Goal: Check status: Check status

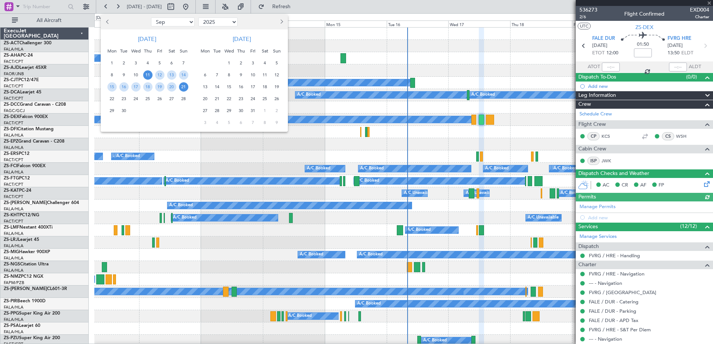
select select "9"
select select "2025"
click at [138, 86] on span "17" at bounding box center [135, 86] width 9 height 9
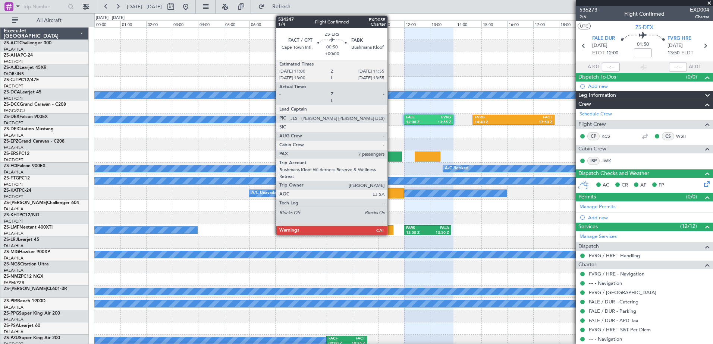
click at [391, 156] on div at bounding box center [390, 157] width 24 height 10
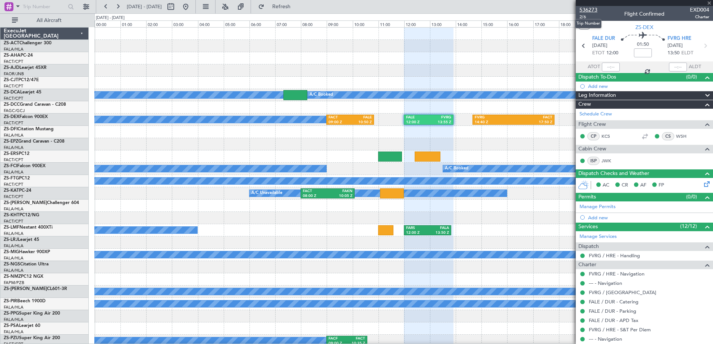
type input "7"
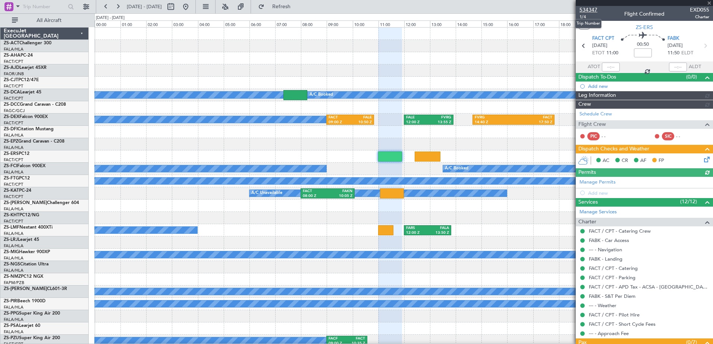
click at [589, 9] on span "534347" at bounding box center [588, 10] width 18 height 8
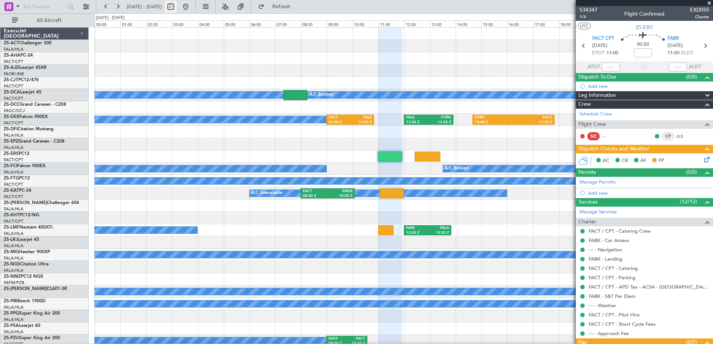
click at [177, 7] on button at bounding box center [171, 7] width 12 height 12
select select "9"
select select "2025"
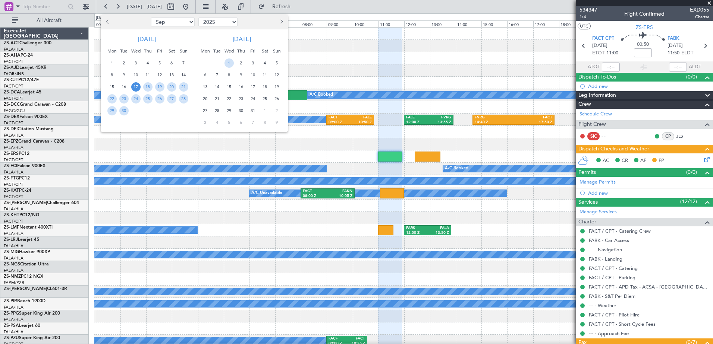
click at [283, 22] on button "Next month" at bounding box center [281, 22] width 8 height 12
click at [283, 25] on button "Next month" at bounding box center [281, 22] width 8 height 12
select select "1"
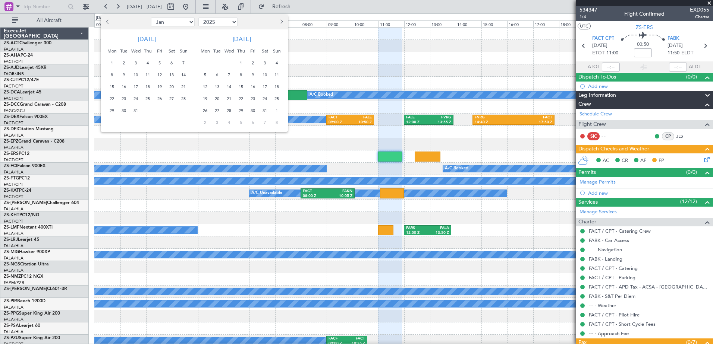
select select "2026"
click at [162, 63] on span "2" at bounding box center [159, 63] width 9 height 9
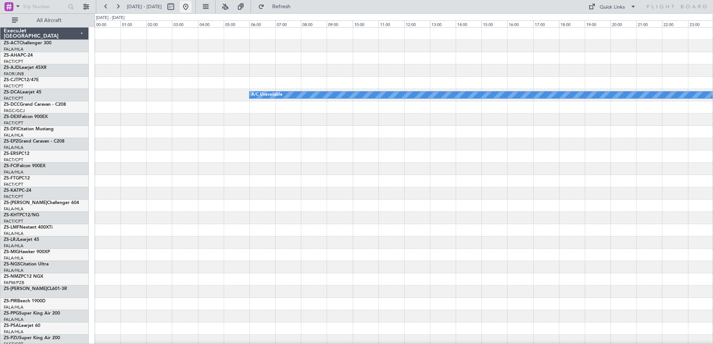
click at [192, 6] on button at bounding box center [186, 7] width 12 height 12
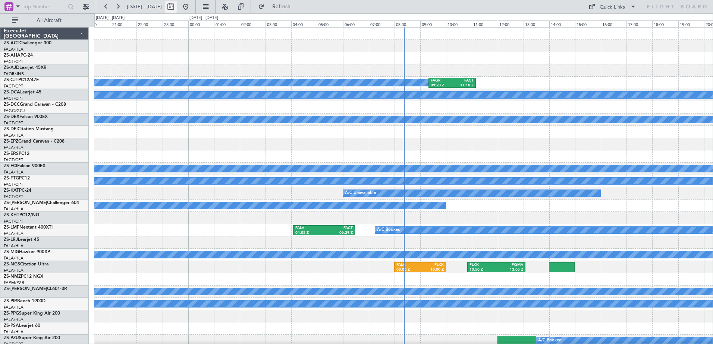
click at [177, 9] on button at bounding box center [171, 7] width 12 height 12
select select "9"
select select "2025"
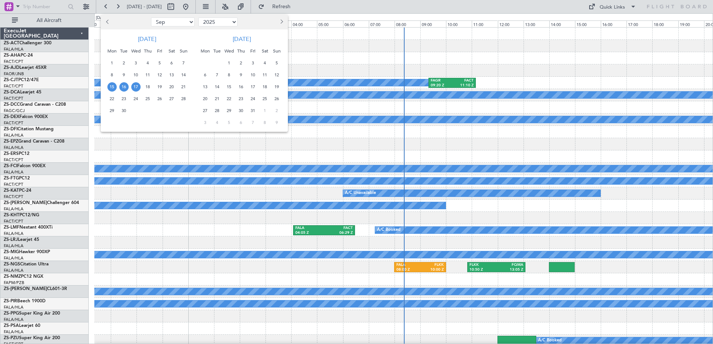
click at [133, 87] on span "17" at bounding box center [135, 86] width 9 height 9
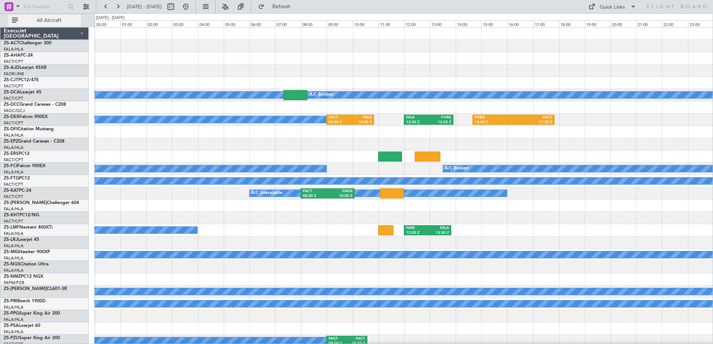
click at [38, 21] on span "All Aircraft" at bounding box center [48, 20] width 59 height 5
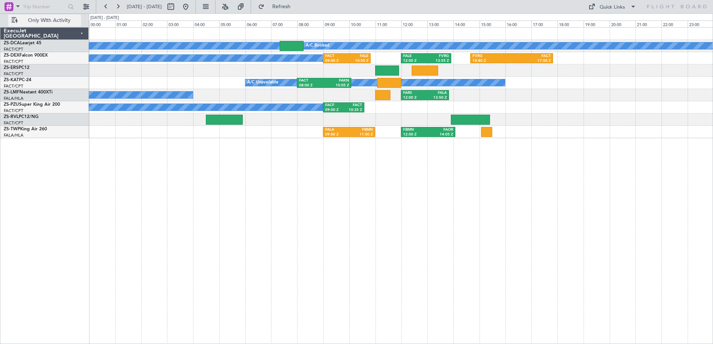
click at [41, 19] on span "Only With Activity" at bounding box center [48, 20] width 59 height 5
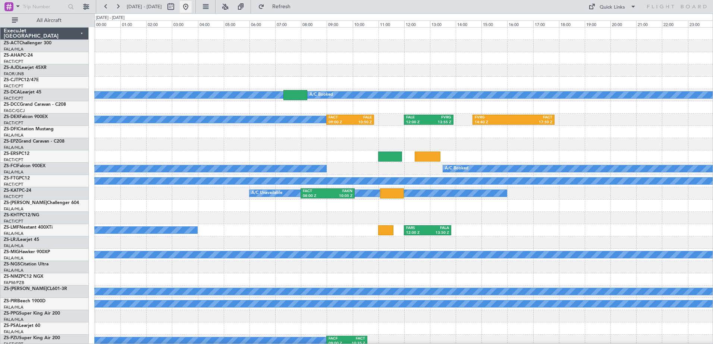
click at [192, 5] on button at bounding box center [186, 7] width 12 height 12
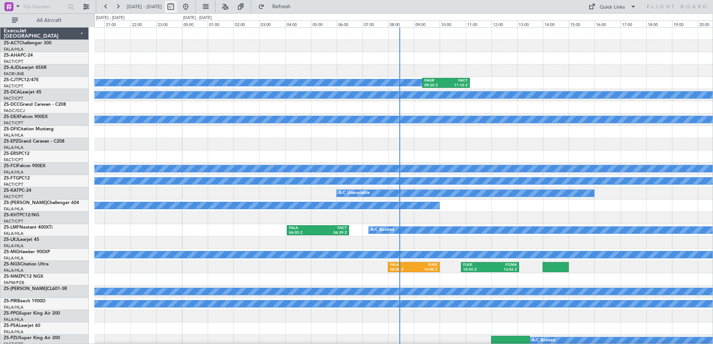
click at [177, 5] on button at bounding box center [171, 7] width 12 height 12
select select "9"
select select "2025"
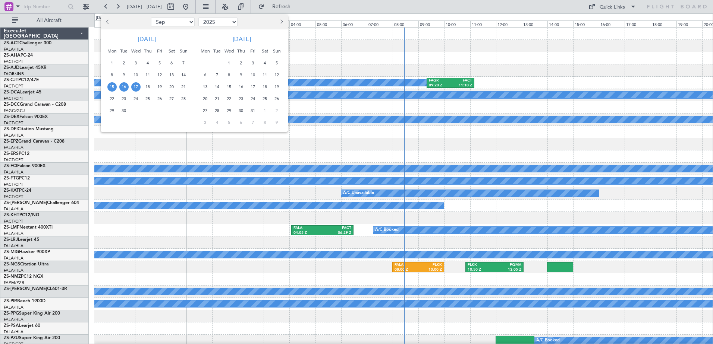
click at [135, 87] on span "17" at bounding box center [135, 86] width 9 height 9
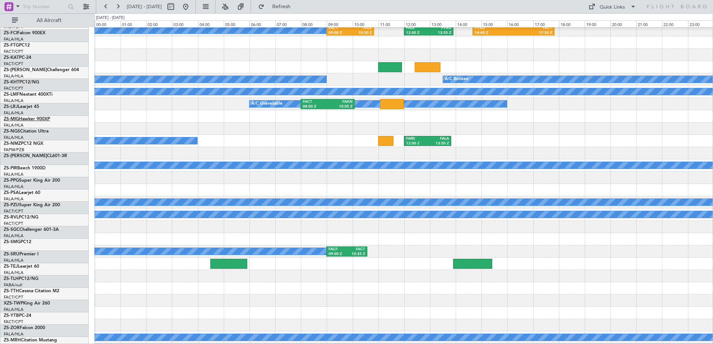
scroll to position [75, 0]
